Goal: Task Accomplishment & Management: Use online tool/utility

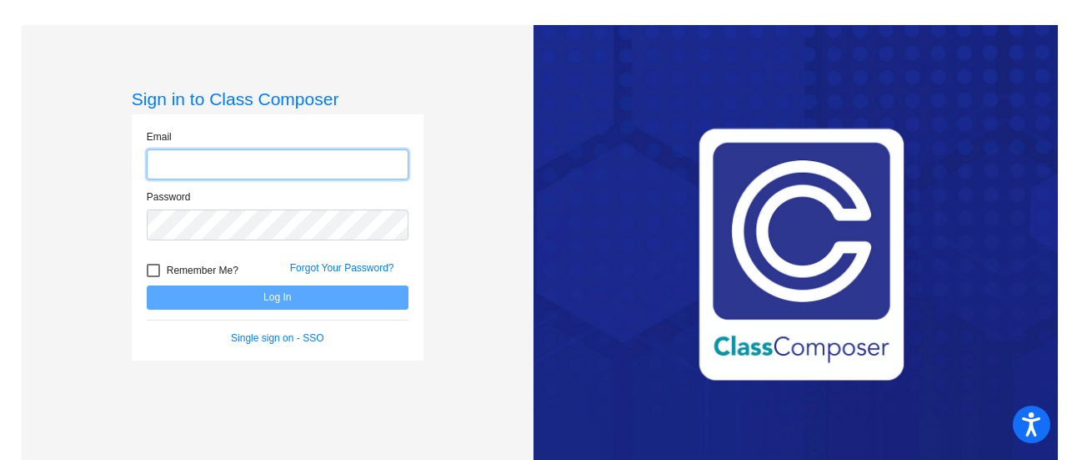
type input "[PERSON_NAME][EMAIL_ADDRESS][PERSON_NAME][DOMAIN_NAME]"
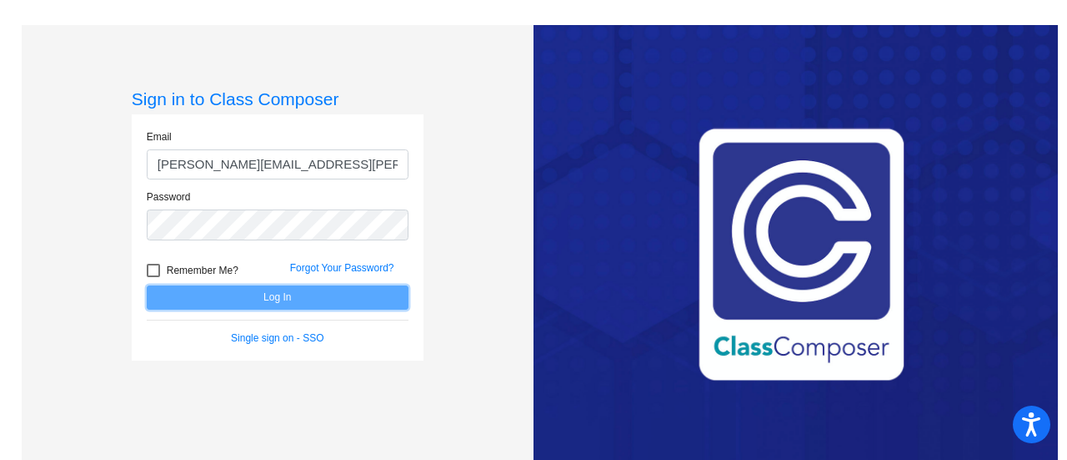
click at [375, 299] on button "Log In" at bounding box center [278, 297] width 262 height 24
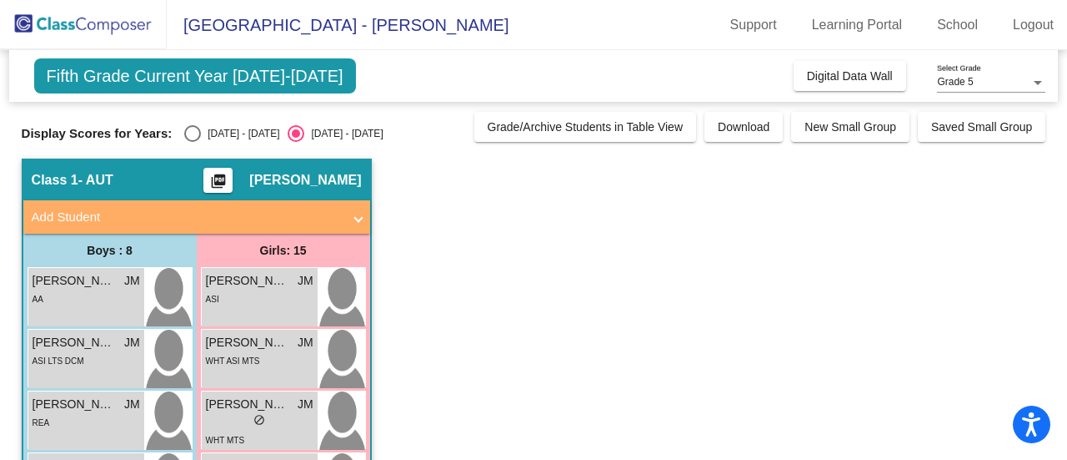
click at [193, 133] on div "Select an option" at bounding box center [193, 133] width 0 height 0
click at [192, 142] on input "[DATE] - [DATE]" at bounding box center [192, 142] width 1 height 1
radio input "true"
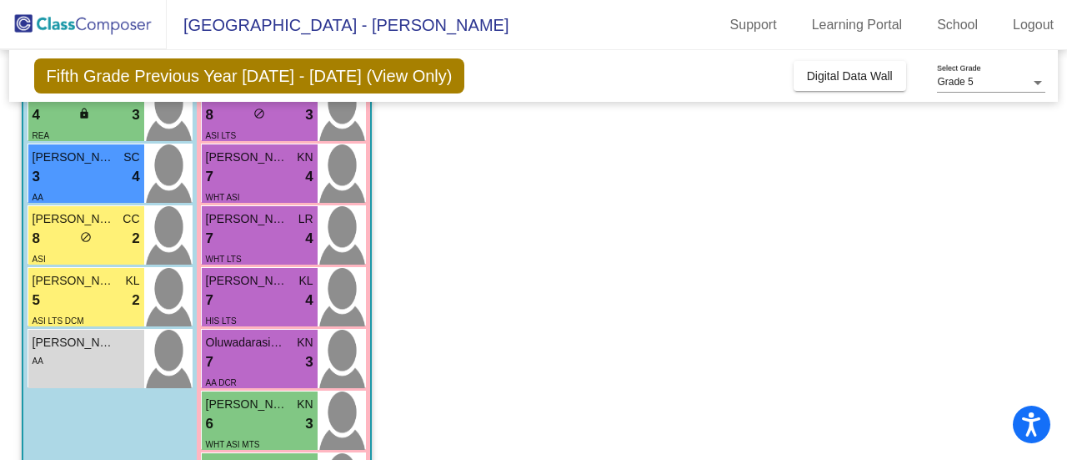
scroll to position [391, 0]
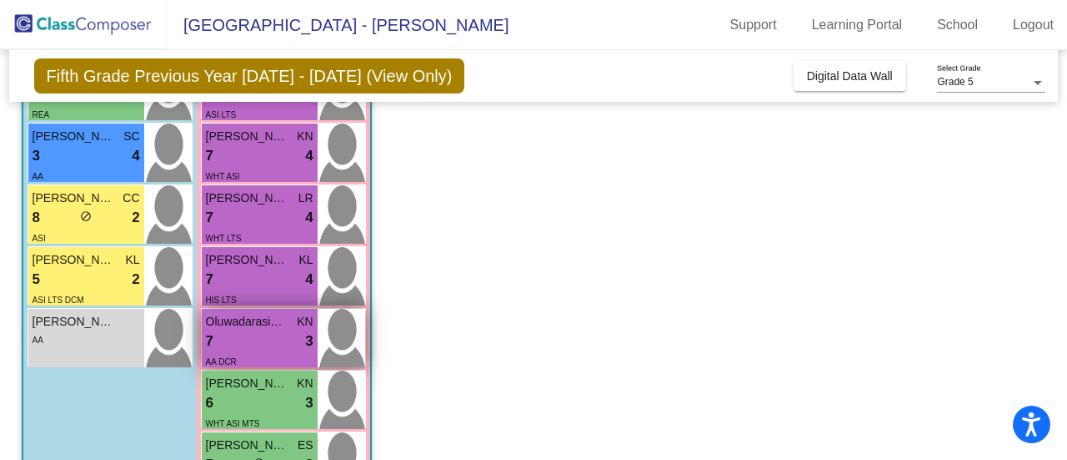
click at [235, 331] on div "7 lock do_not_disturb_alt 3" at bounding box center [260, 341] width 108 height 22
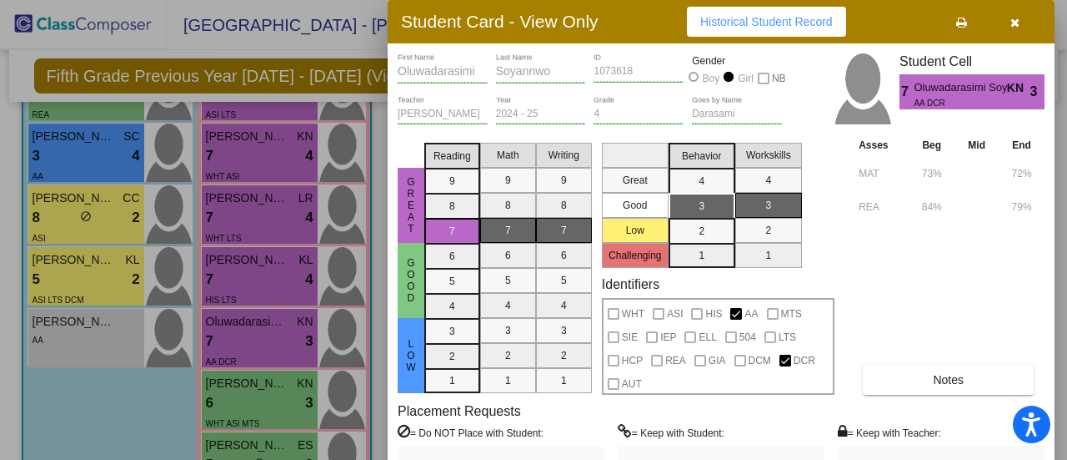
click at [1014, 23] on icon "button" at bounding box center [1015, 23] width 9 height 12
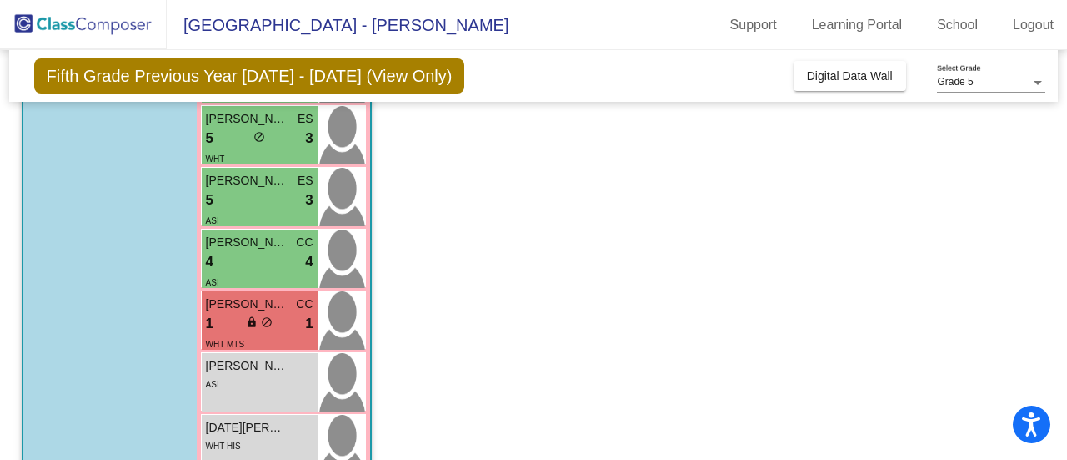
scroll to position [759, 0]
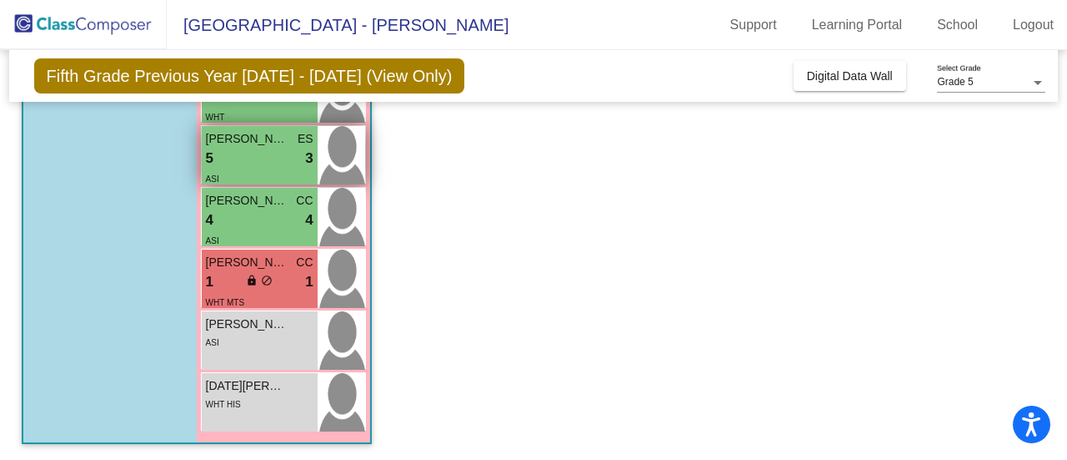
click at [254, 150] on div "5 lock do_not_disturb_alt 3" at bounding box center [260, 159] width 108 height 22
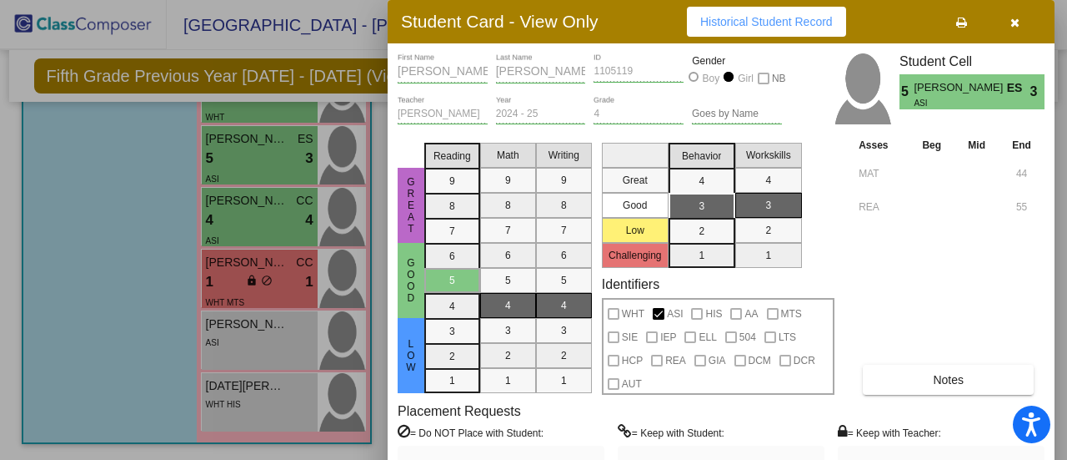
click at [1019, 28] on icon "button" at bounding box center [1015, 23] width 9 height 12
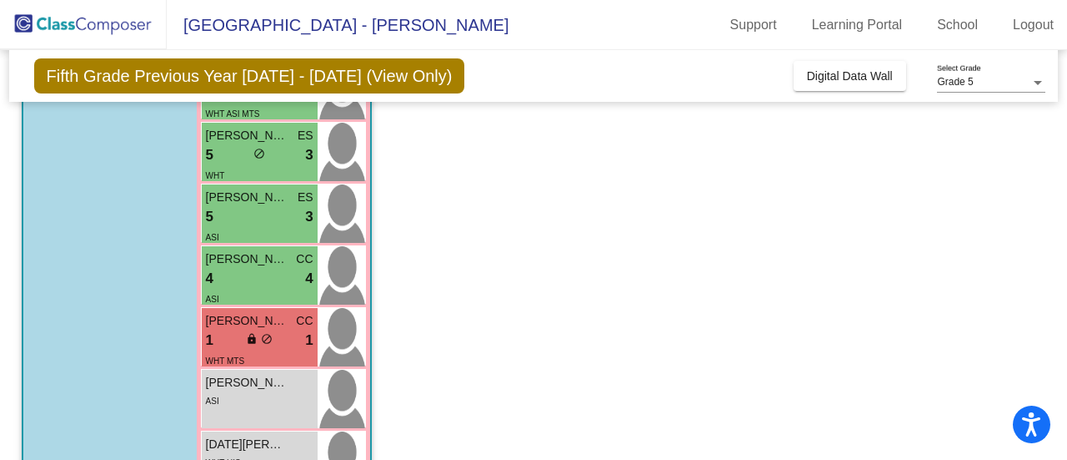
scroll to position [686, 0]
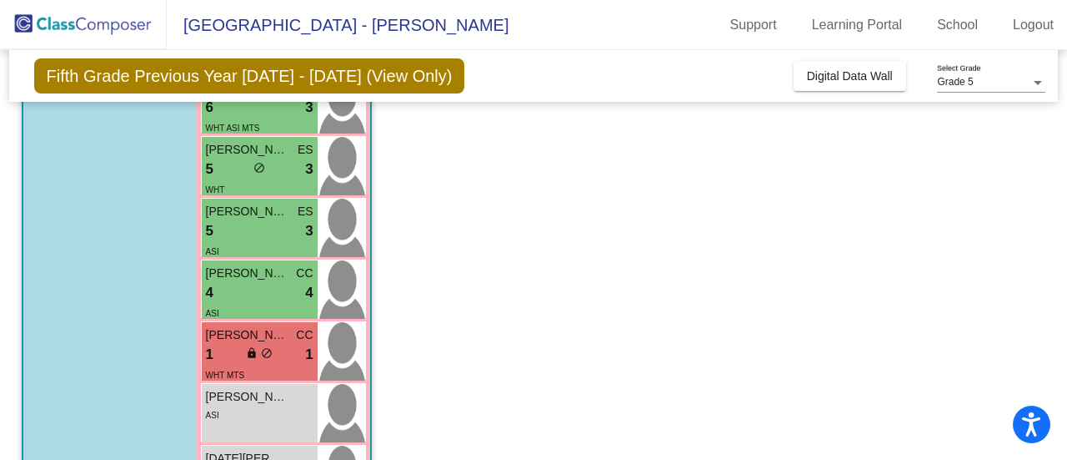
click at [0, 0] on div "Boys : 8 Pratham Galipelli SC 9 lock do_not_disturb_alt 3 ASI [PERSON_NAME] KL …" at bounding box center [0, 0] width 0 height 0
